Goal: Task Accomplishment & Management: Use online tool/utility

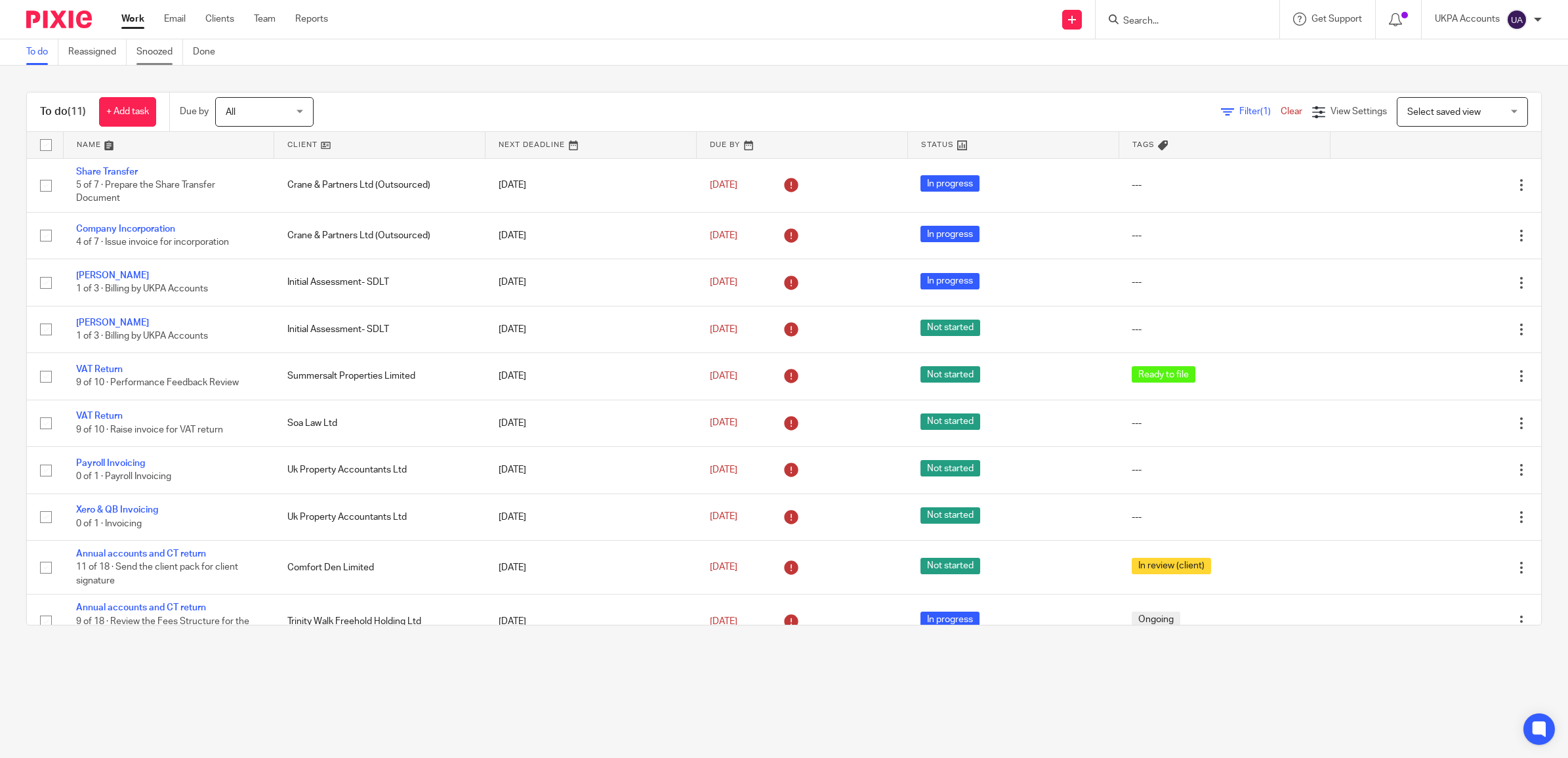
click at [153, 53] on link "Snoozed" at bounding box center [160, 52] width 47 height 26
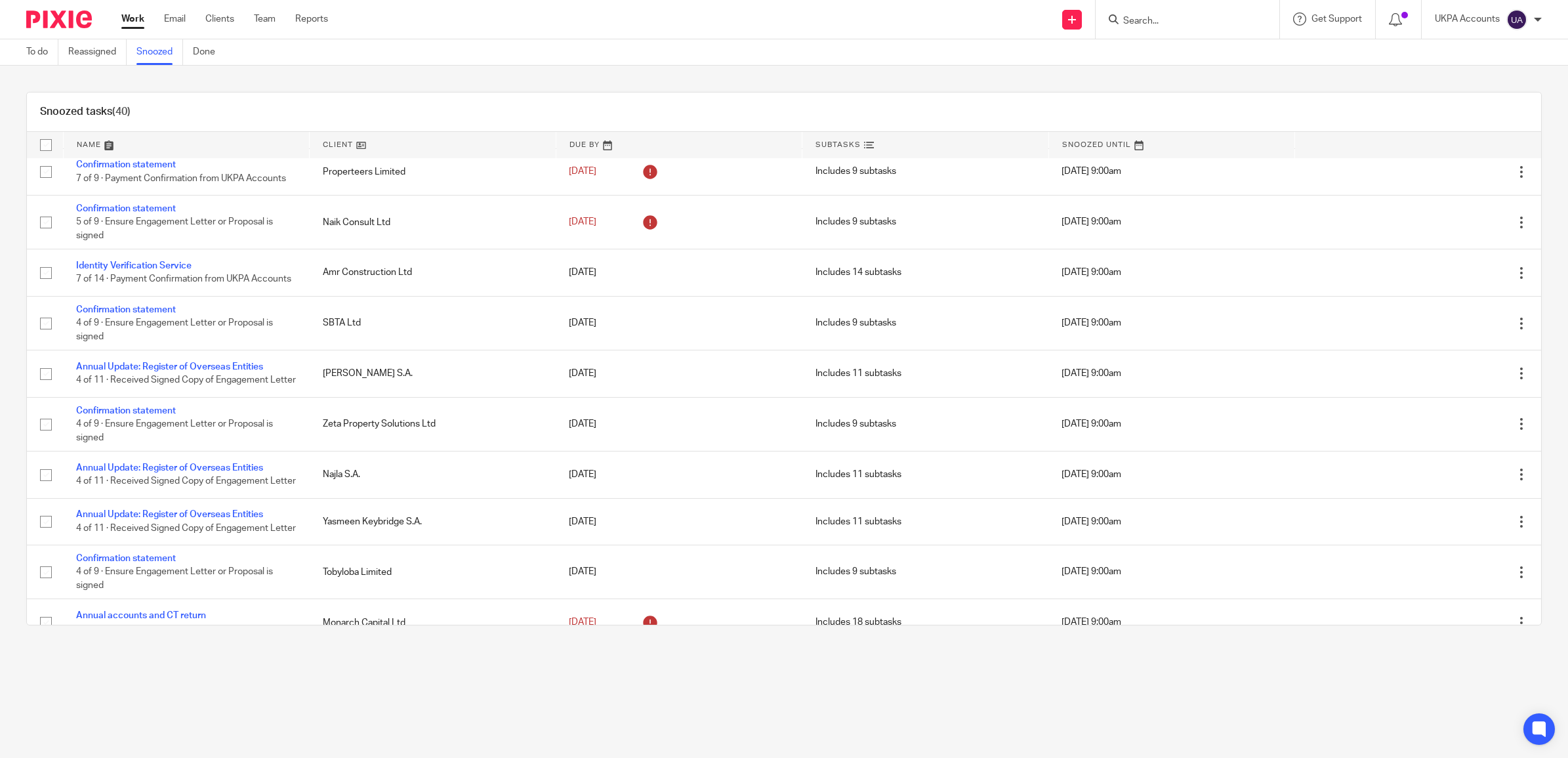
scroll to position [657, 0]
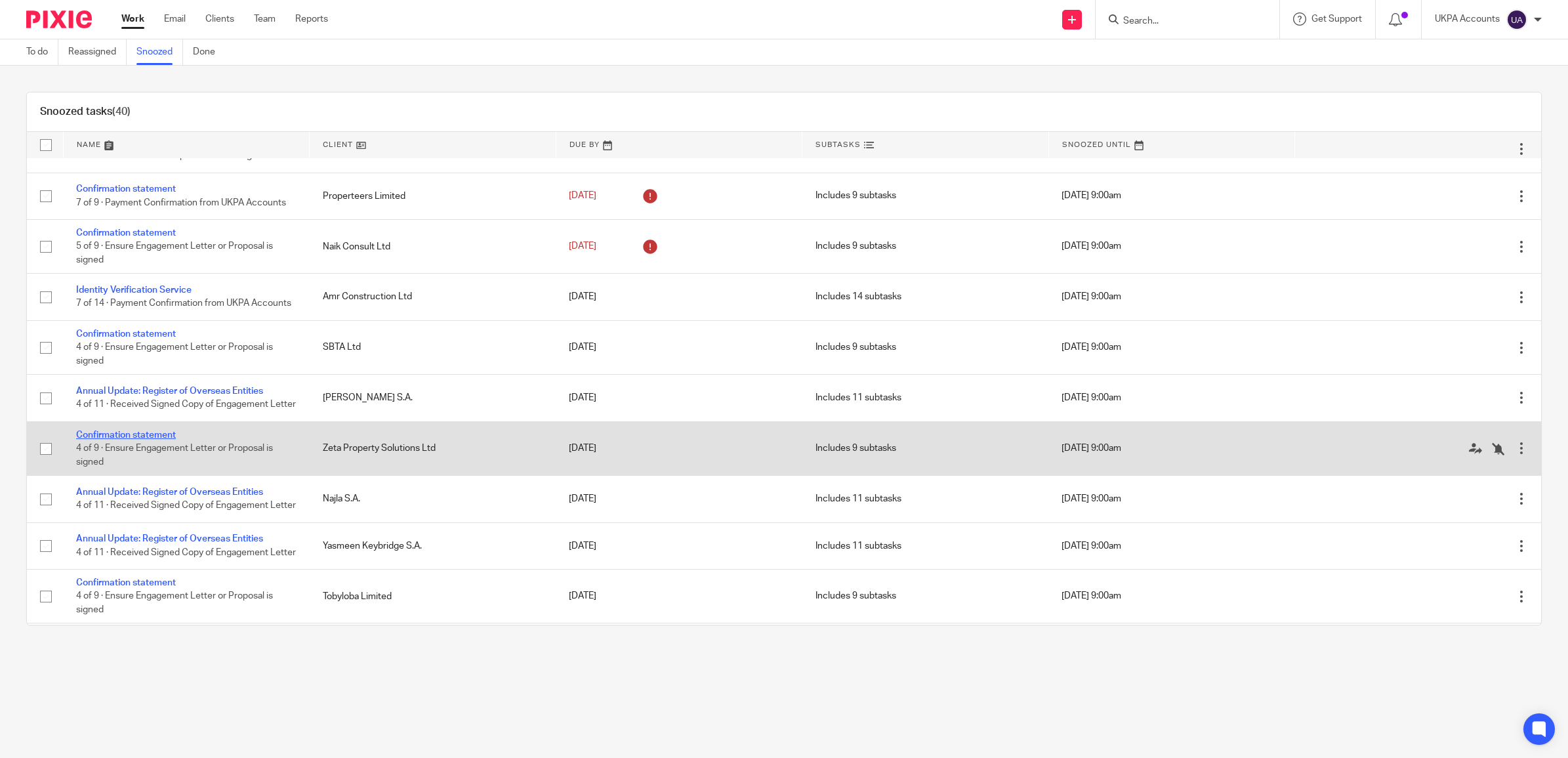
click at [136, 440] on link "Confirmation statement" at bounding box center [126, 435] width 100 height 9
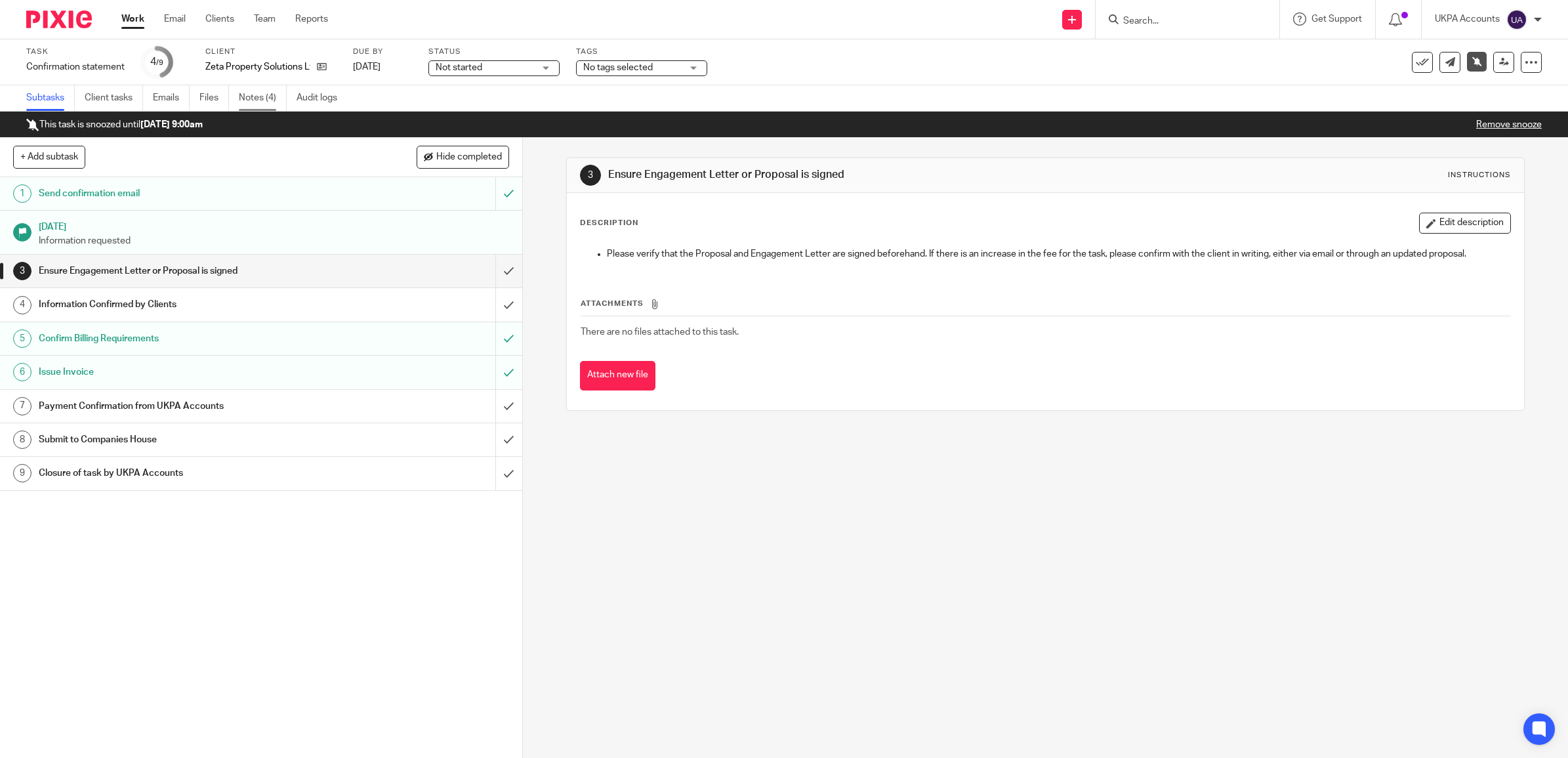
click at [269, 90] on link "Notes (4)" at bounding box center [262, 98] width 48 height 26
